Goal: Information Seeking & Learning: Check status

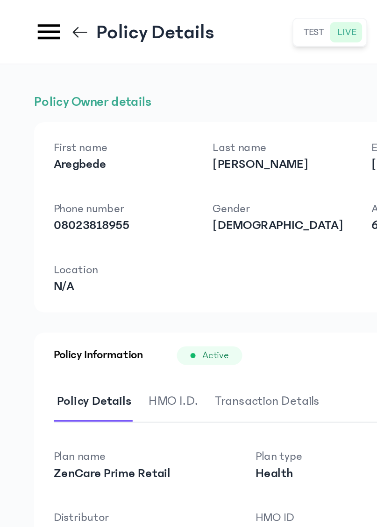
click at [29, 18] on icon at bounding box center [27, 17] width 16 height 16
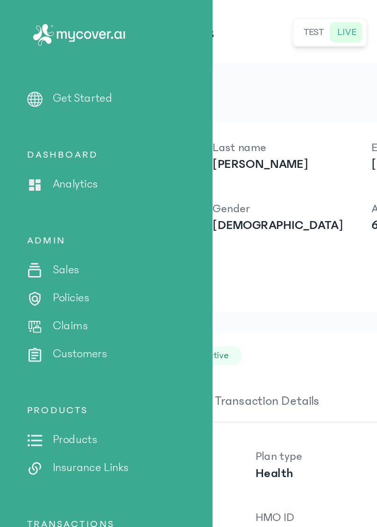
click at [41, 165] on p "Policies" at bounding box center [39, 164] width 20 height 10
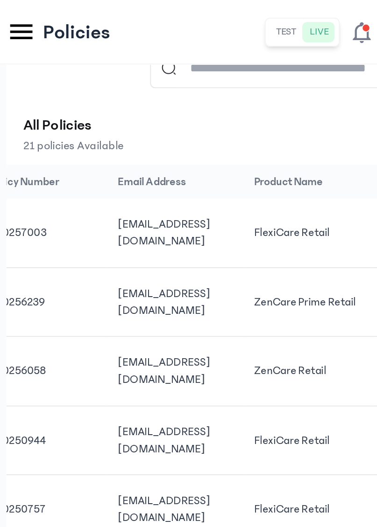
scroll to position [0, 148]
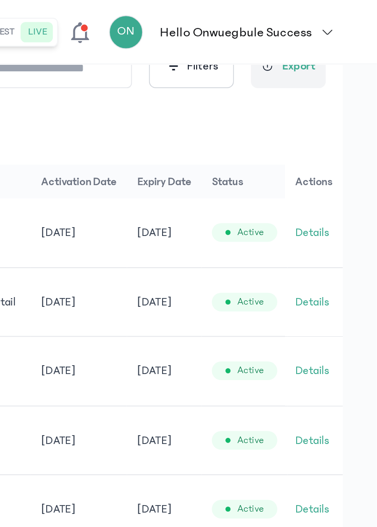
click at [343, 132] on button "Details" at bounding box center [341, 127] width 19 height 9
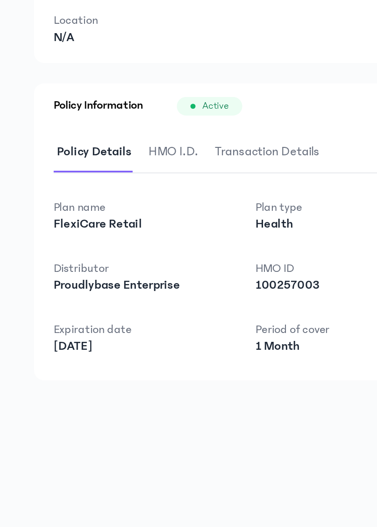
click at [88, 222] on span "HMO I.D." at bounding box center [95, 221] width 31 height 22
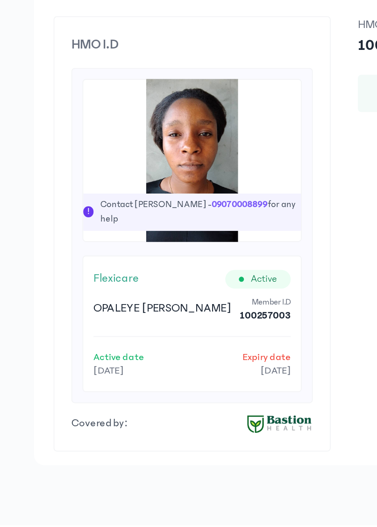
scroll to position [35, 0]
